Goal: Task Accomplishment & Management: Manage account settings

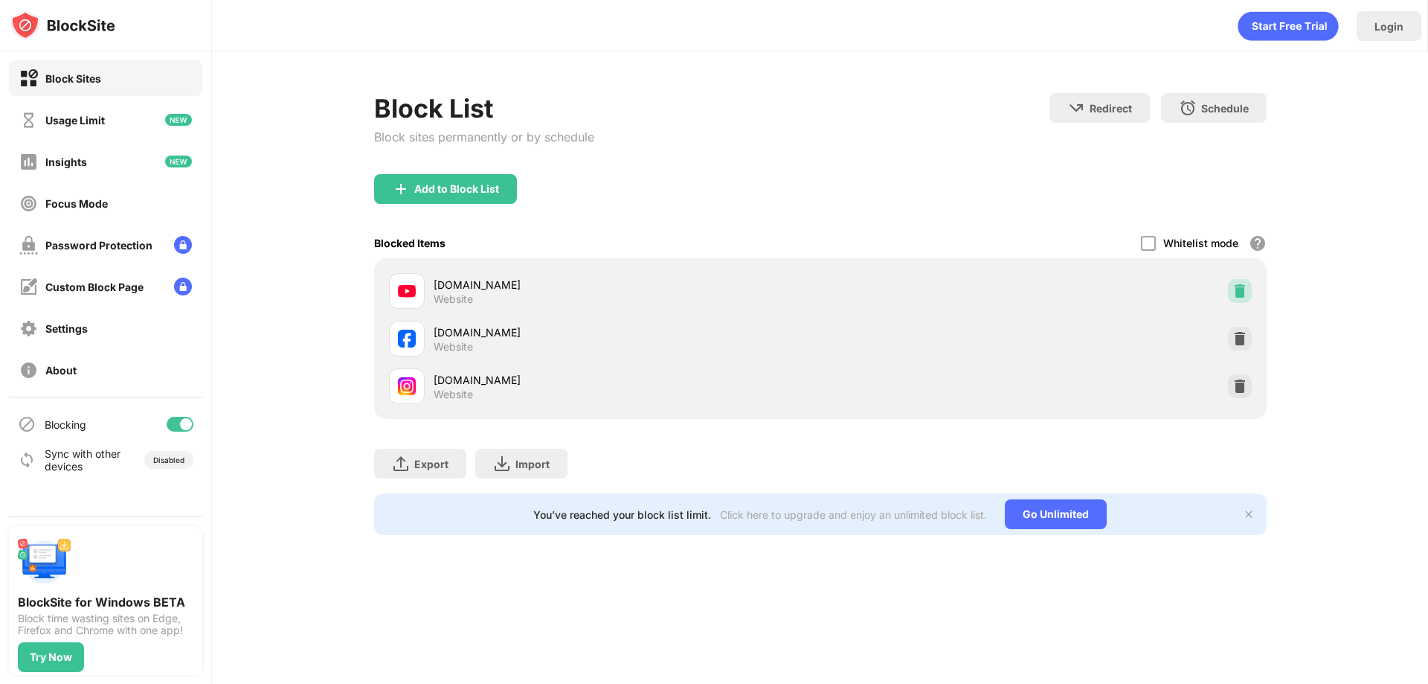
click at [1242, 296] on img at bounding box center [1240, 290] width 15 height 15
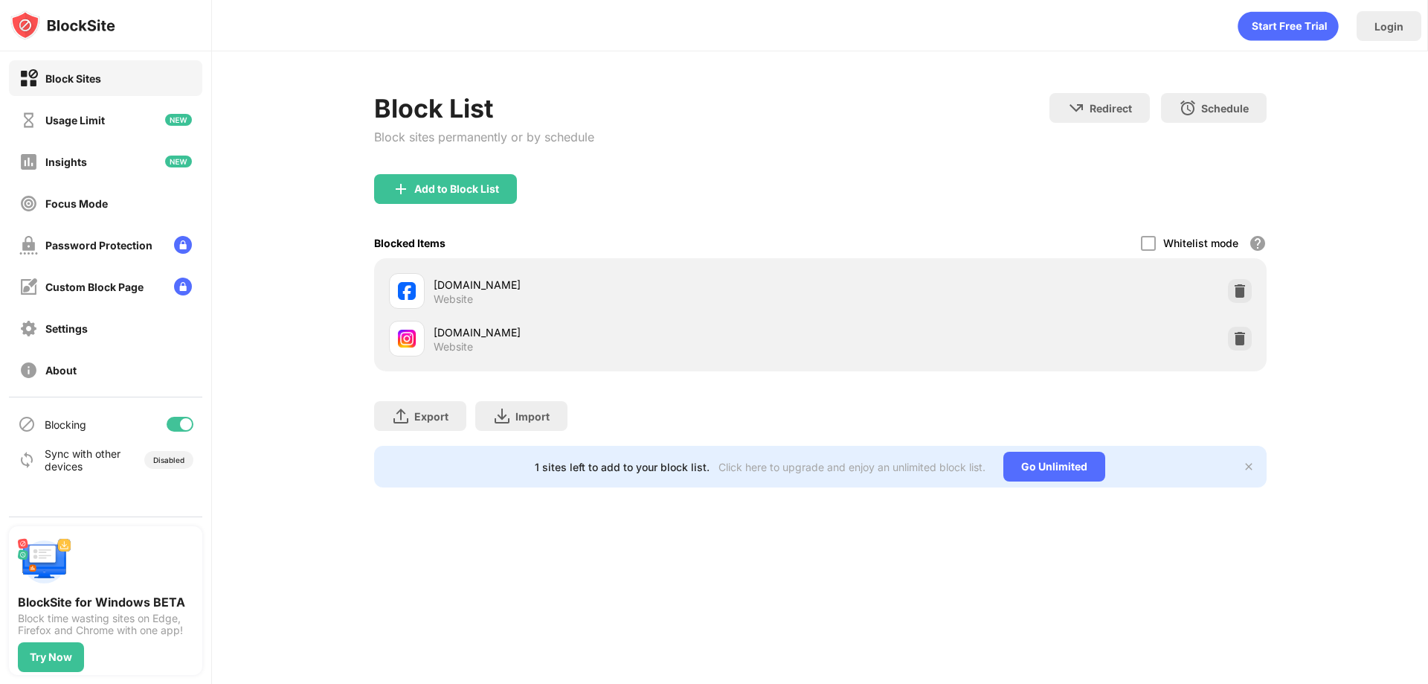
drag, startPoint x: 448, startPoint y: 167, endPoint x: 459, endPoint y: 185, distance: 21.7
click at [448, 166] on div "Block List Block sites permanently or by schedule" at bounding box center [484, 133] width 220 height 81
click at [464, 190] on div "Add to Block List" at bounding box center [456, 189] width 85 height 12
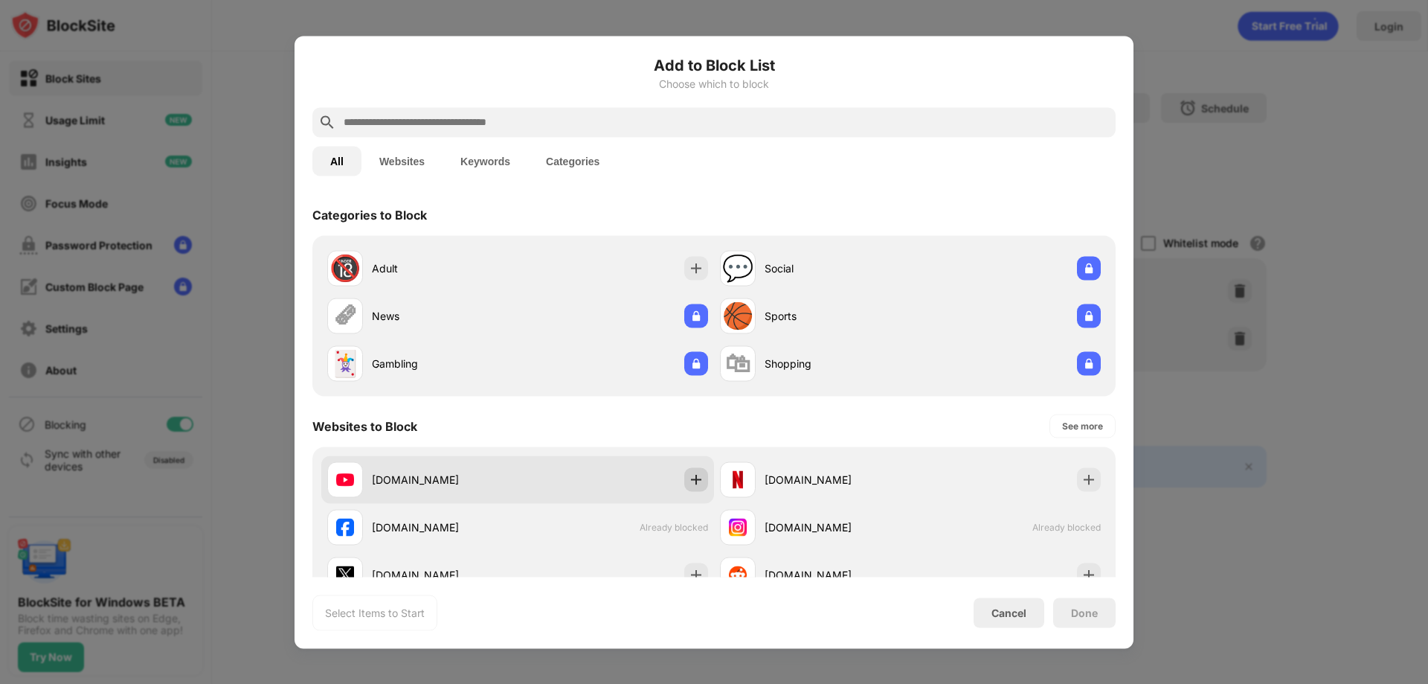
click at [696, 474] on img at bounding box center [696, 479] width 15 height 15
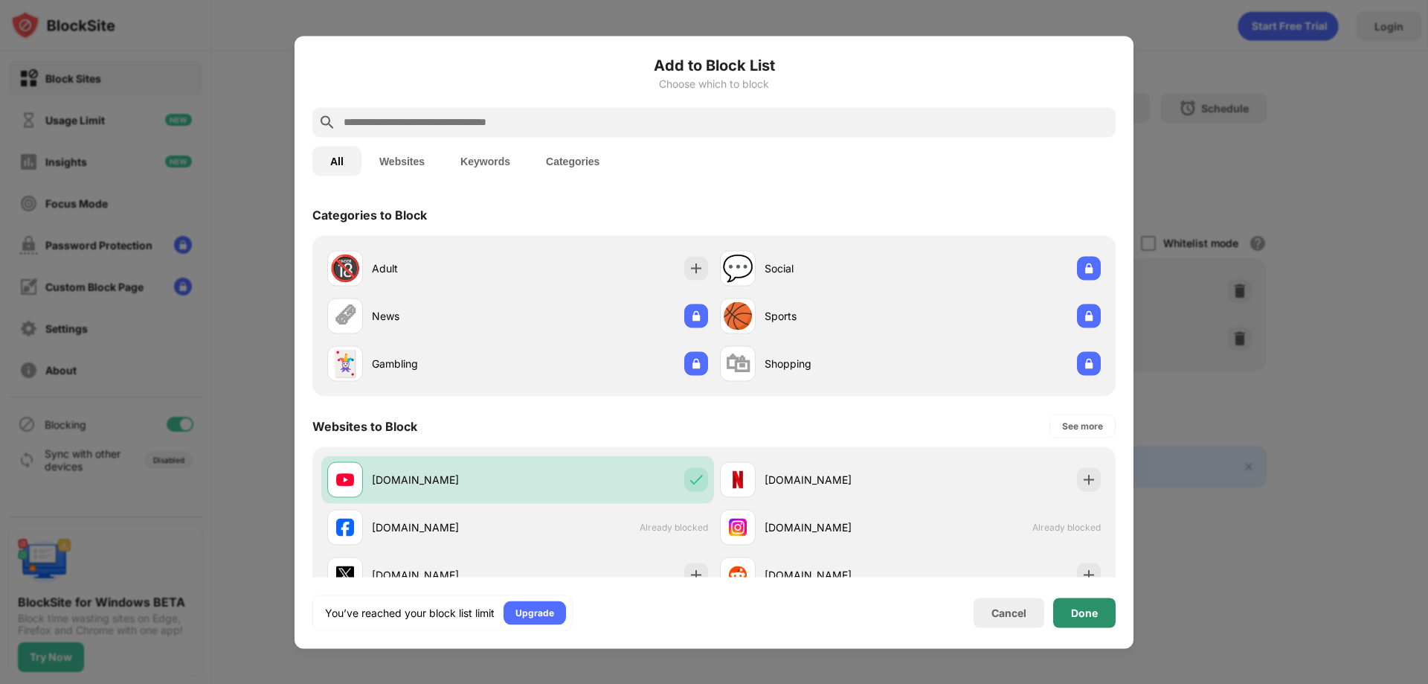
click at [1073, 617] on div "Done" at bounding box center [1084, 612] width 27 height 12
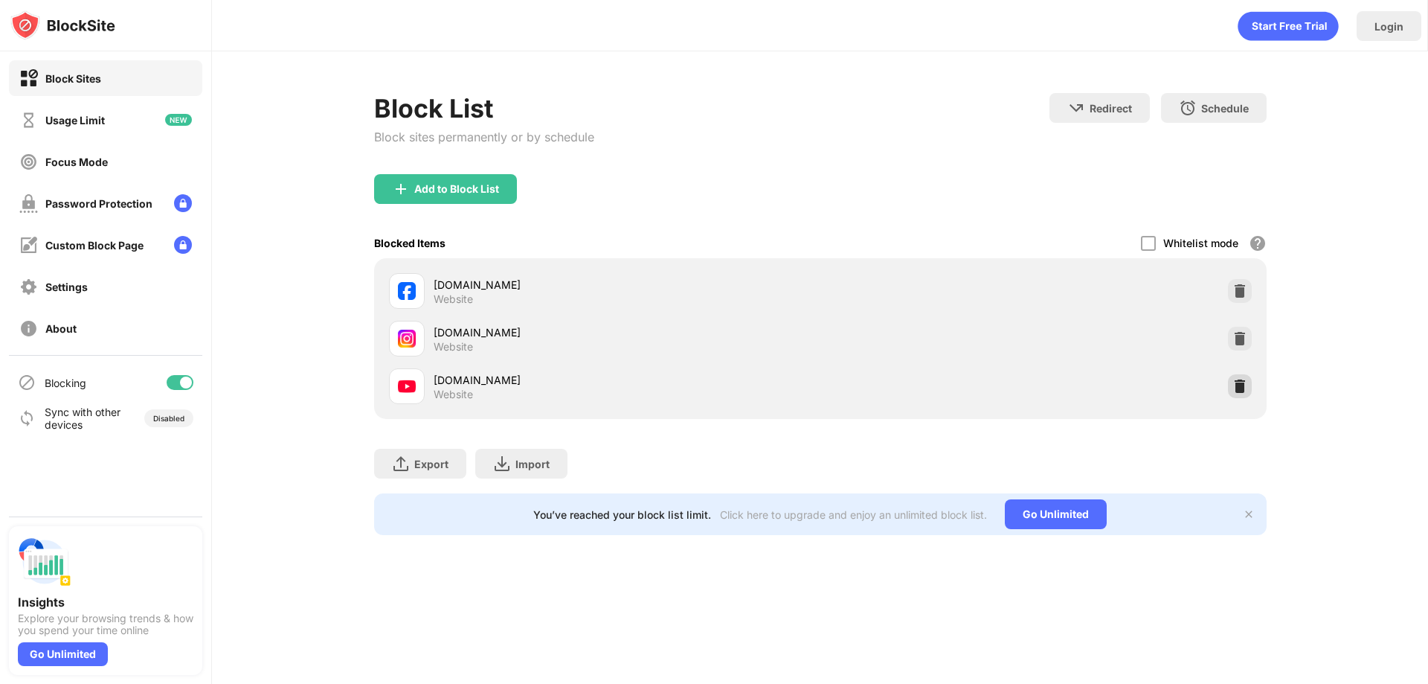
click at [1239, 381] on img at bounding box center [1240, 386] width 15 height 15
